Goal: Navigation & Orientation: Find specific page/section

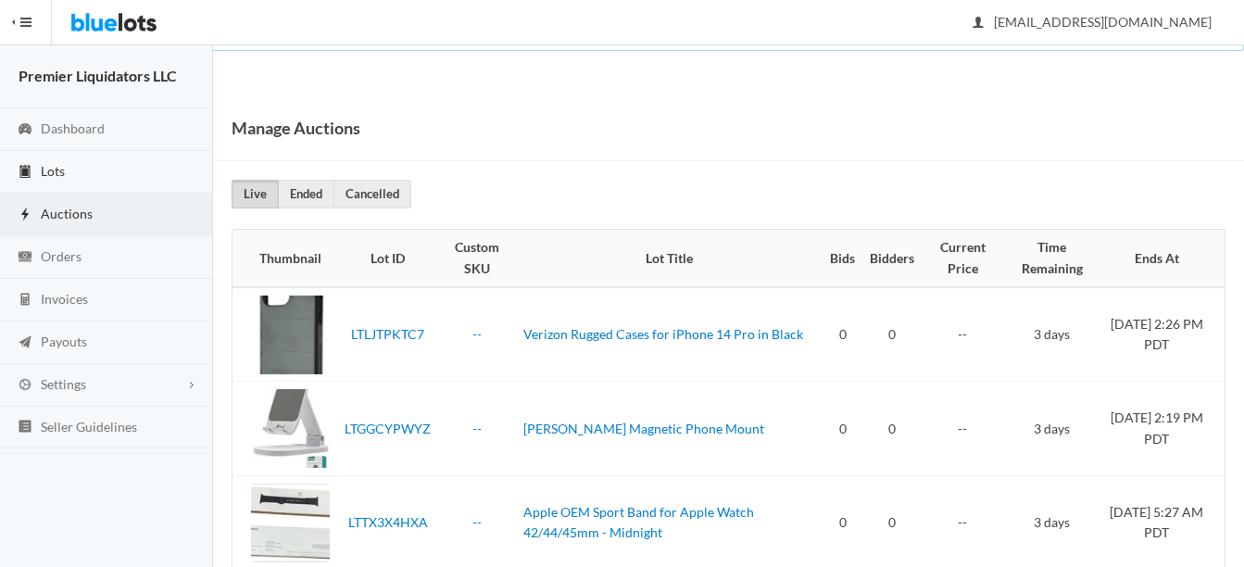
click at [46, 172] on span "Lots" at bounding box center [53, 171] width 24 height 16
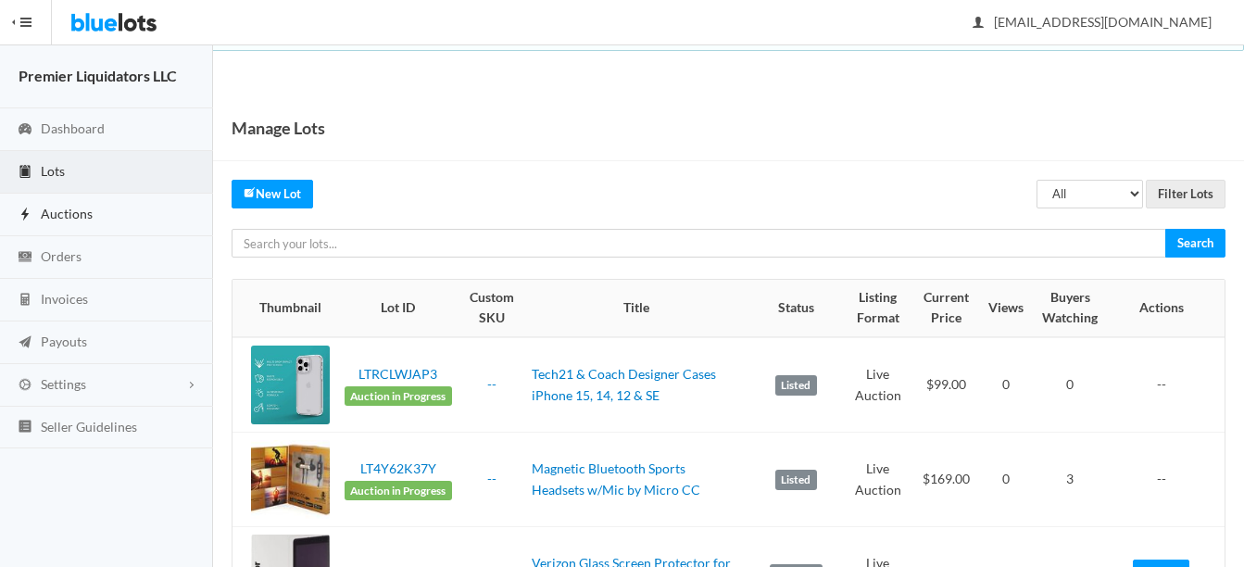
click at [54, 207] on span "Auctions" at bounding box center [67, 214] width 52 height 16
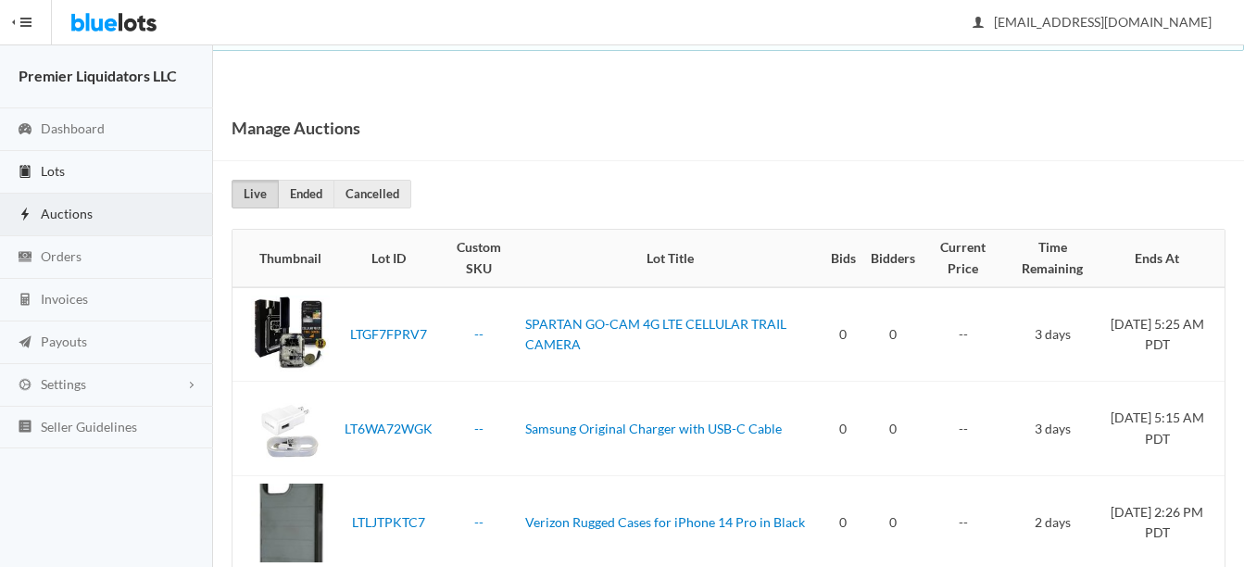
click at [49, 176] on span "Lots" at bounding box center [53, 171] width 24 height 16
